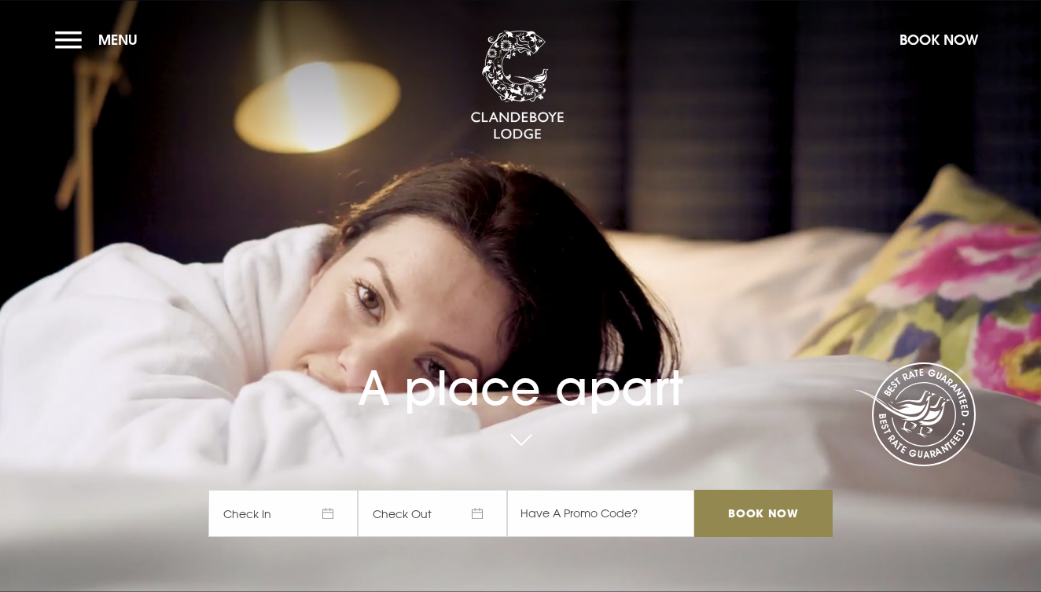
checkbox input "true"
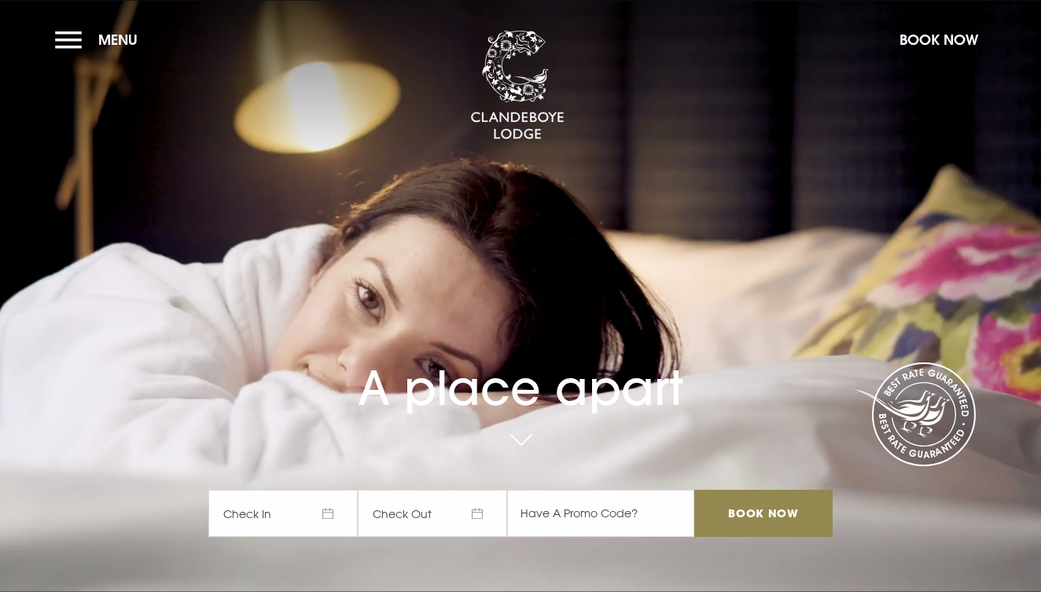
click at [326, 513] on span "Check In" at bounding box center [282, 513] width 149 height 47
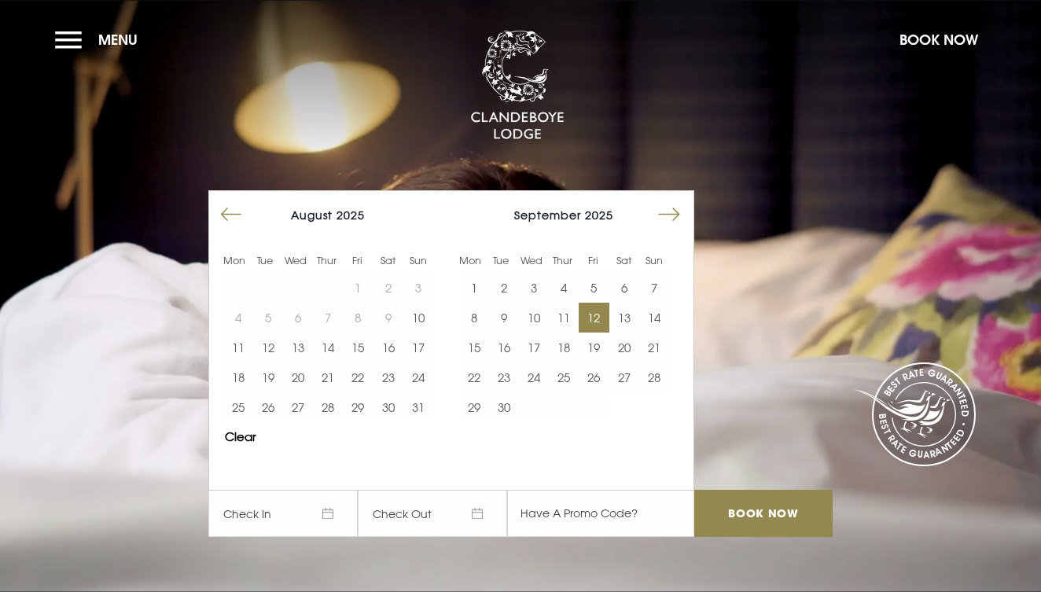
click at [596, 314] on button "12" at bounding box center [594, 318] width 30 height 30
click at [623, 316] on button "13" at bounding box center [624, 318] width 30 height 30
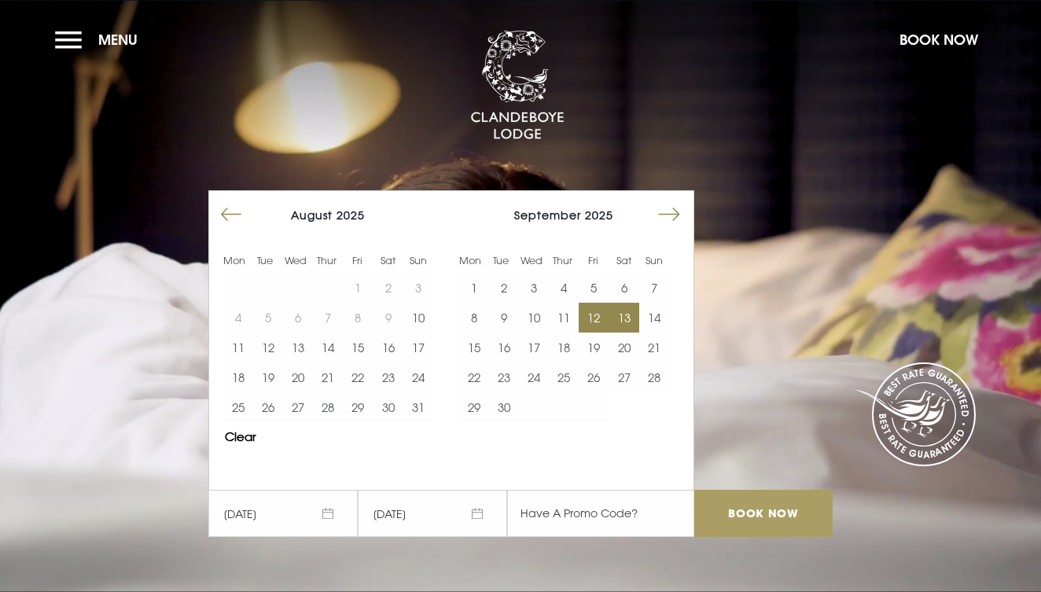
click at [773, 516] on input "Book Now" at bounding box center [763, 513] width 138 height 47
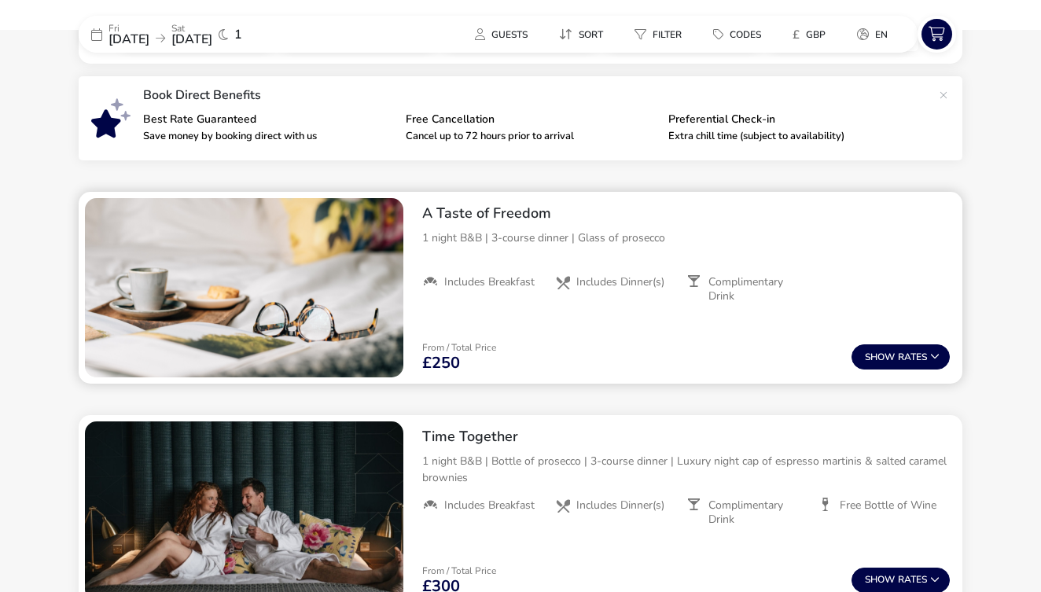
scroll to position [469, 0]
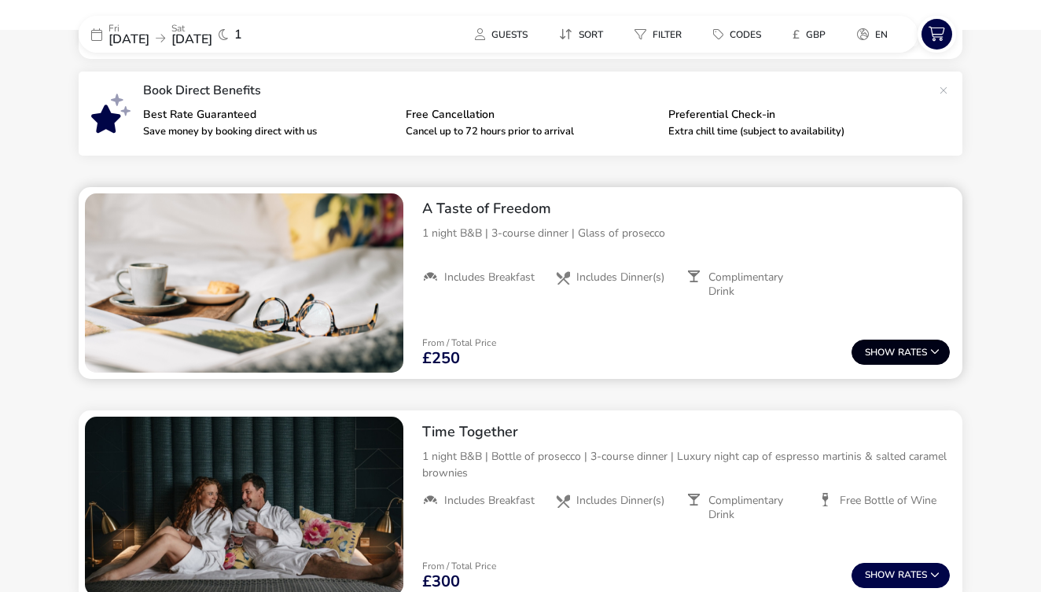
click at [877, 347] on span "Show" at bounding box center [881, 352] width 33 height 10
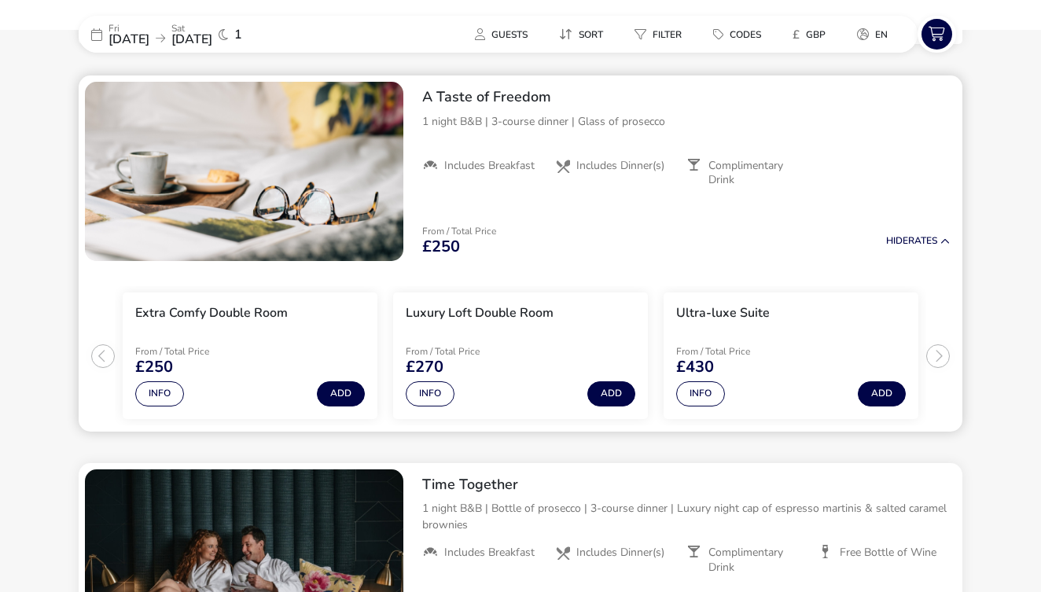
scroll to position [583, 0]
